Goal: Find contact information

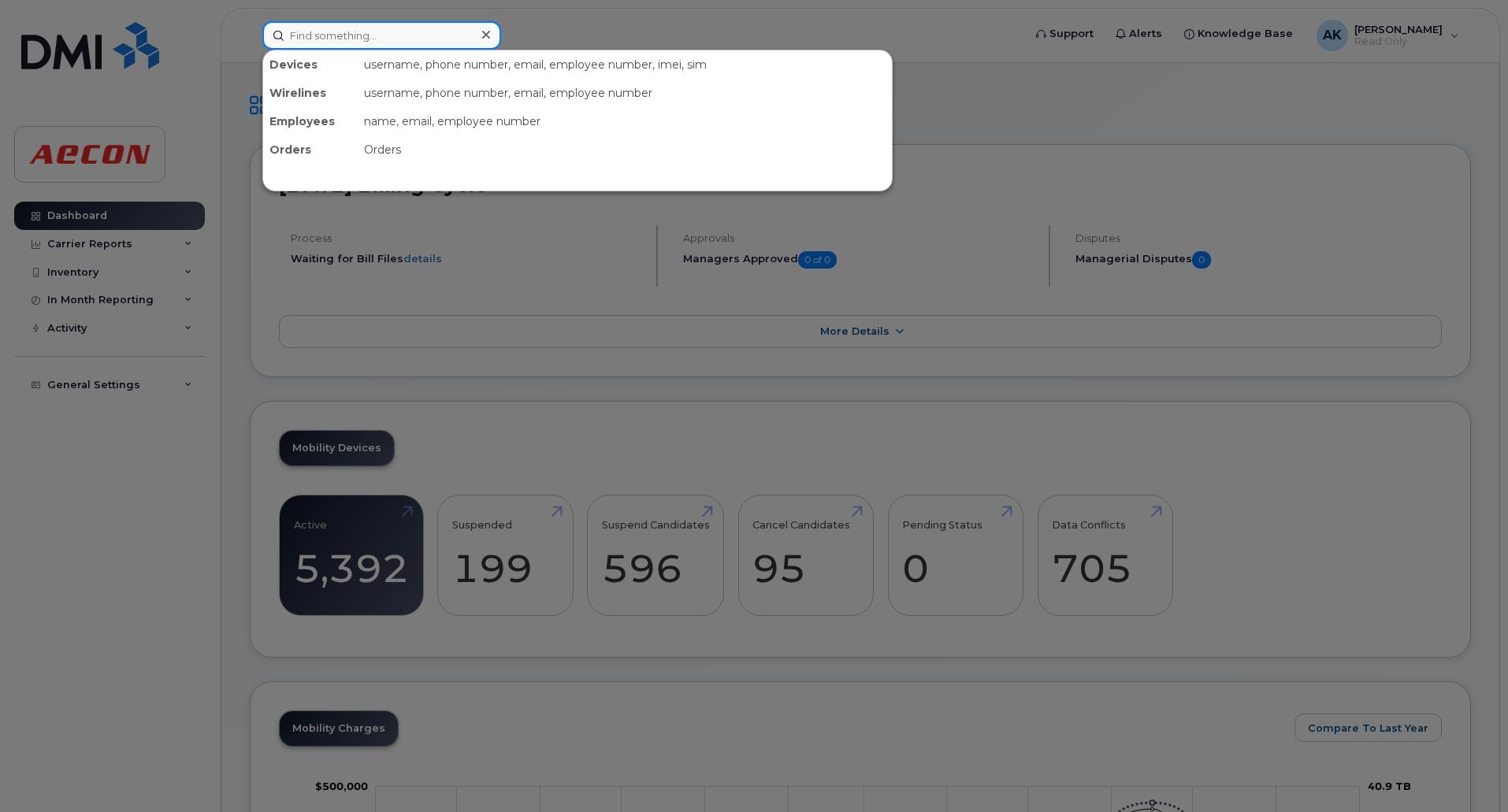
click at [326, 28] on input at bounding box center [381, 35] width 239 height 29
paste input "[PHONE_NUMBER]"
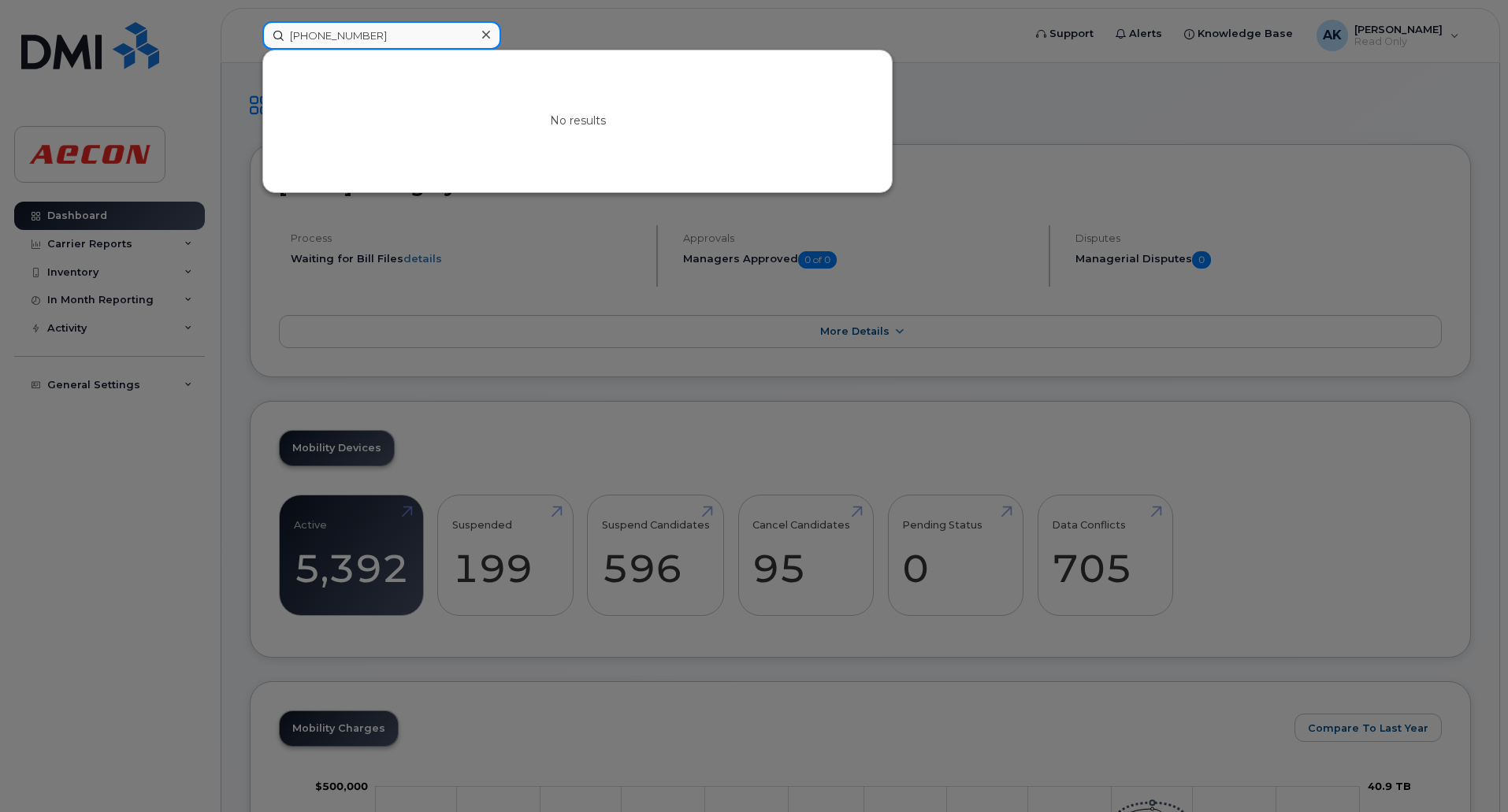
click at [327, 31] on input "[PHONE_NUMBER]" at bounding box center [381, 35] width 239 height 29
drag, startPoint x: 458, startPoint y: 29, endPoint x: 215, endPoint y: 33, distance: 243.0
click at [250, 31] on div "[PHONE_NUMBER] No results" at bounding box center [637, 35] width 776 height 29
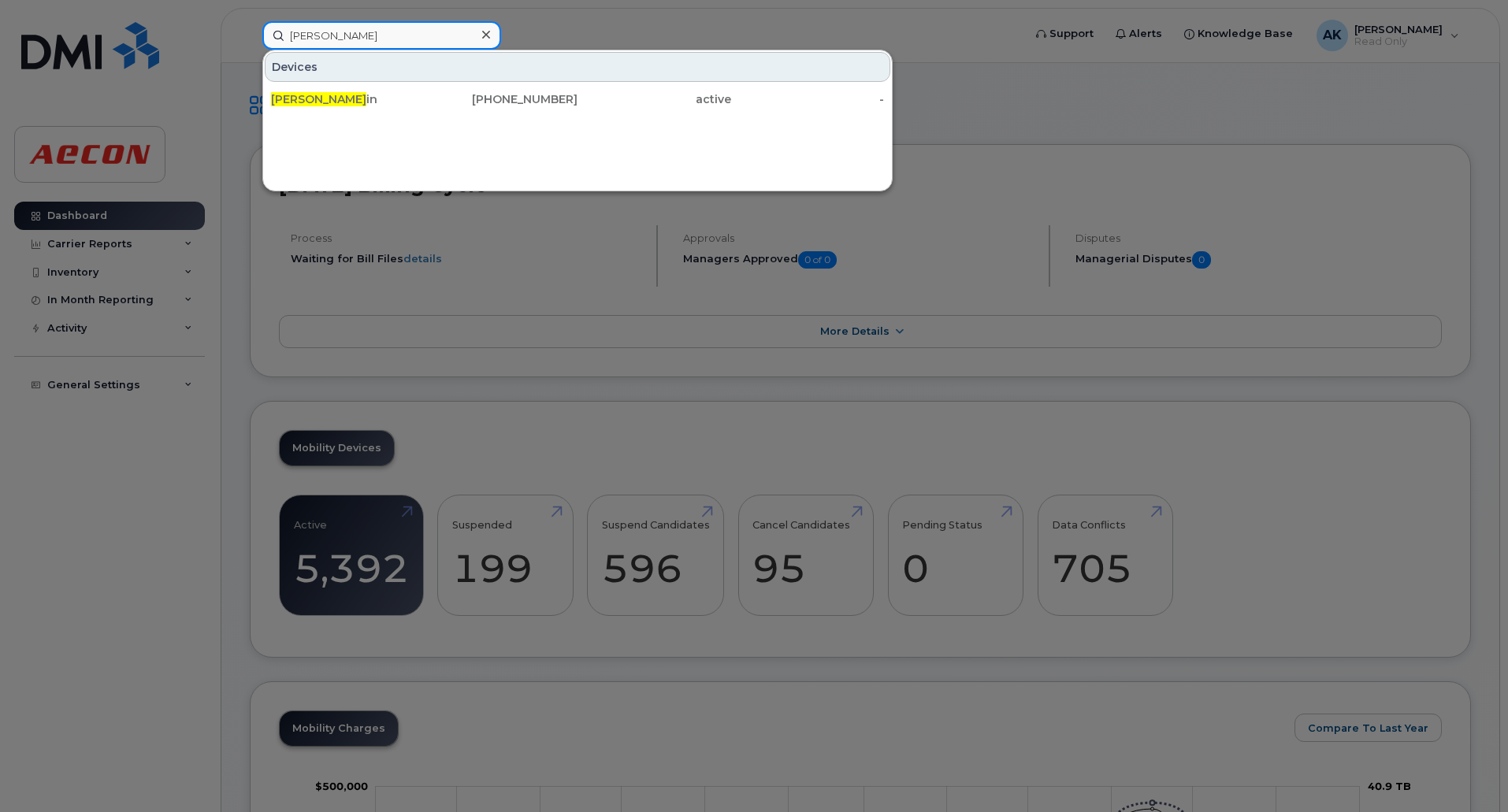
drag, startPoint x: 359, startPoint y: 34, endPoint x: 239, endPoint y: 32, distance: 120.0
click at [250, 33] on div "[PERSON_NAME] Devices [PERSON_NAME] in [PHONE_NUMBER] active -" at bounding box center [637, 35] width 776 height 29
paste input "[PHONE_NUMBER]"
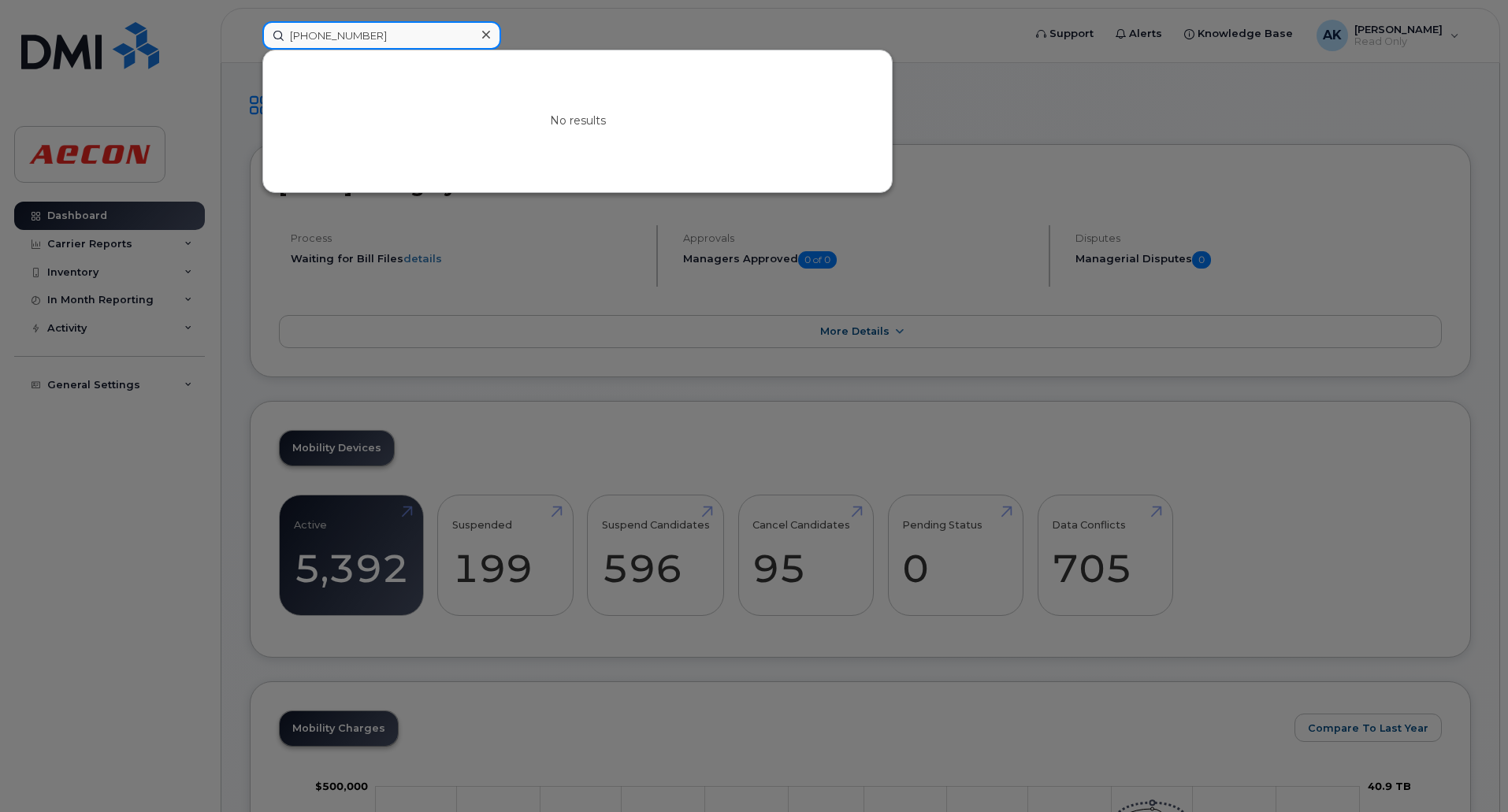
click at [373, 37] on input "[PHONE_NUMBER]" at bounding box center [381, 35] width 239 height 29
drag, startPoint x: 368, startPoint y: 45, endPoint x: 228, endPoint y: 45, distance: 140.0
click at [250, 45] on div "[PHONE_NUMBER] No results" at bounding box center [637, 35] width 776 height 29
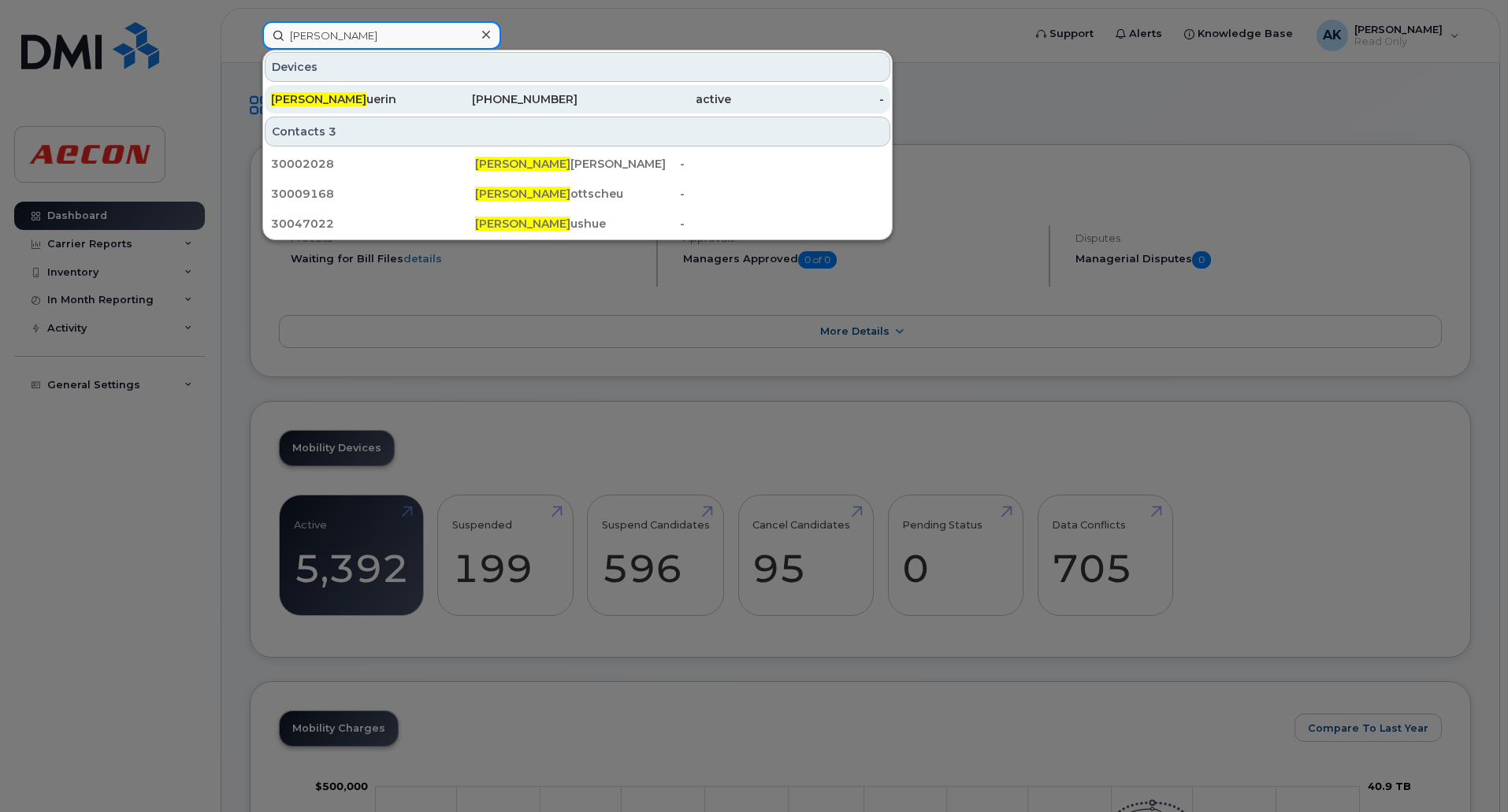
type input "[PERSON_NAME]"
click at [339, 101] on div "[PERSON_NAME]" at bounding box center [348, 99] width 153 height 16
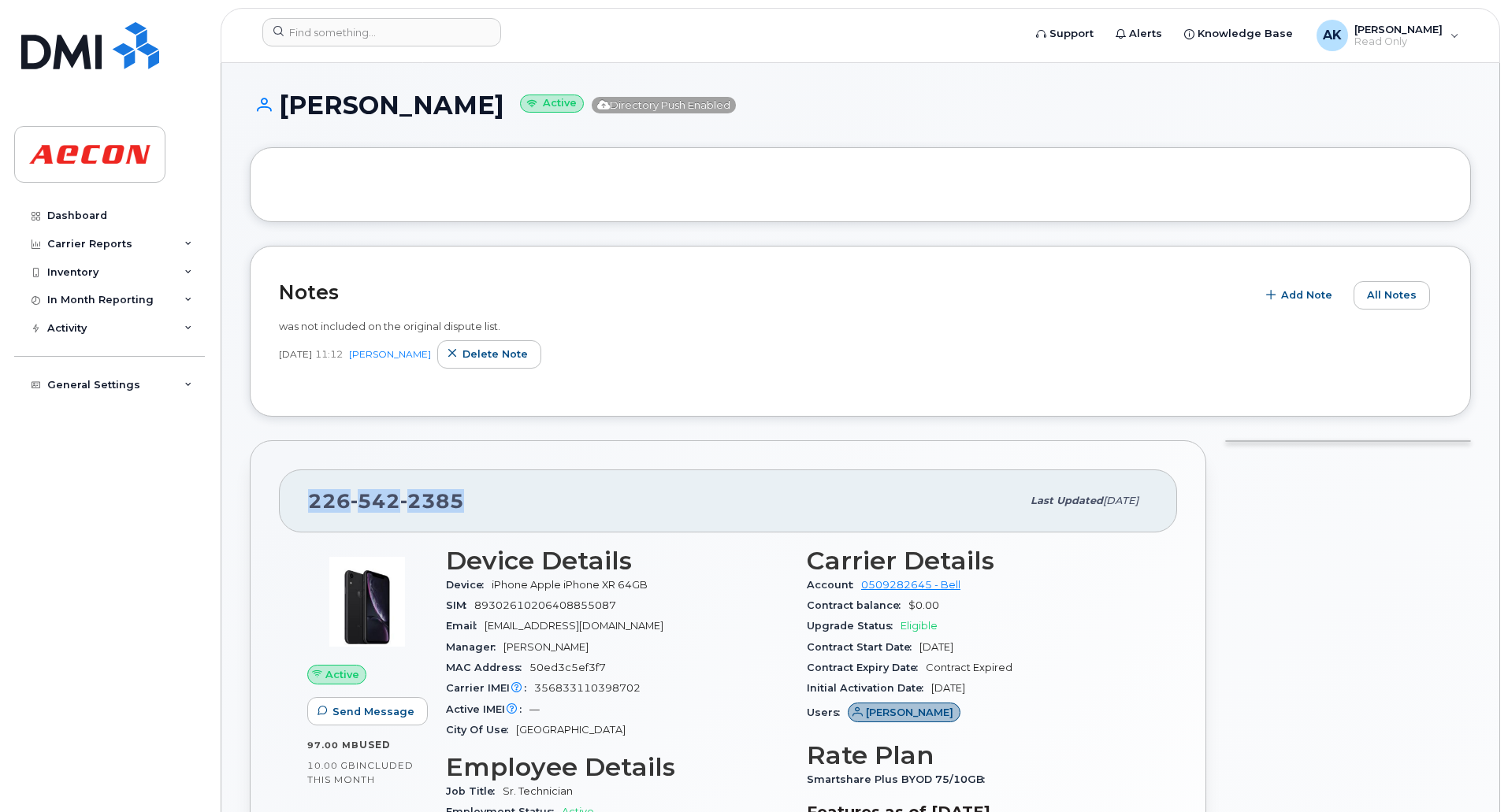
drag, startPoint x: 483, startPoint y: 497, endPoint x: 293, endPoint y: 497, distance: 190.0
click at [293, 497] on div "226 542 2385 Last updated Jul 10, 2024" at bounding box center [728, 501] width 899 height 63
copy span "226 542 2385"
